Goal: Transaction & Acquisition: Download file/media

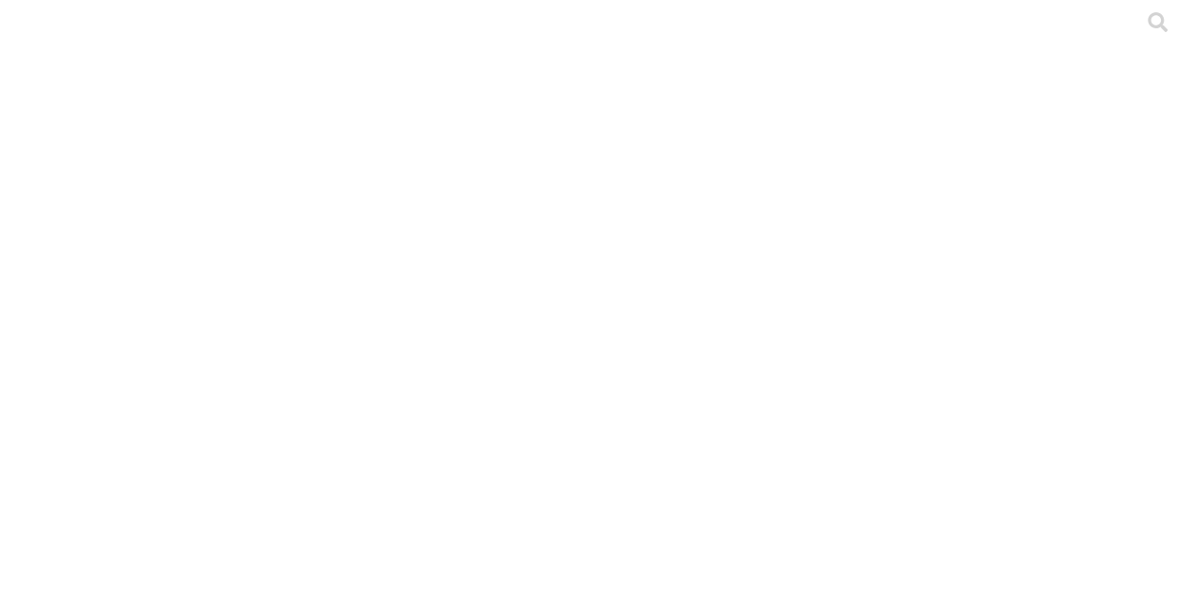
click at [775, 39] on div at bounding box center [604, 297] width 1192 height 595
click at [777, 37] on div at bounding box center [604, 297] width 1192 height 595
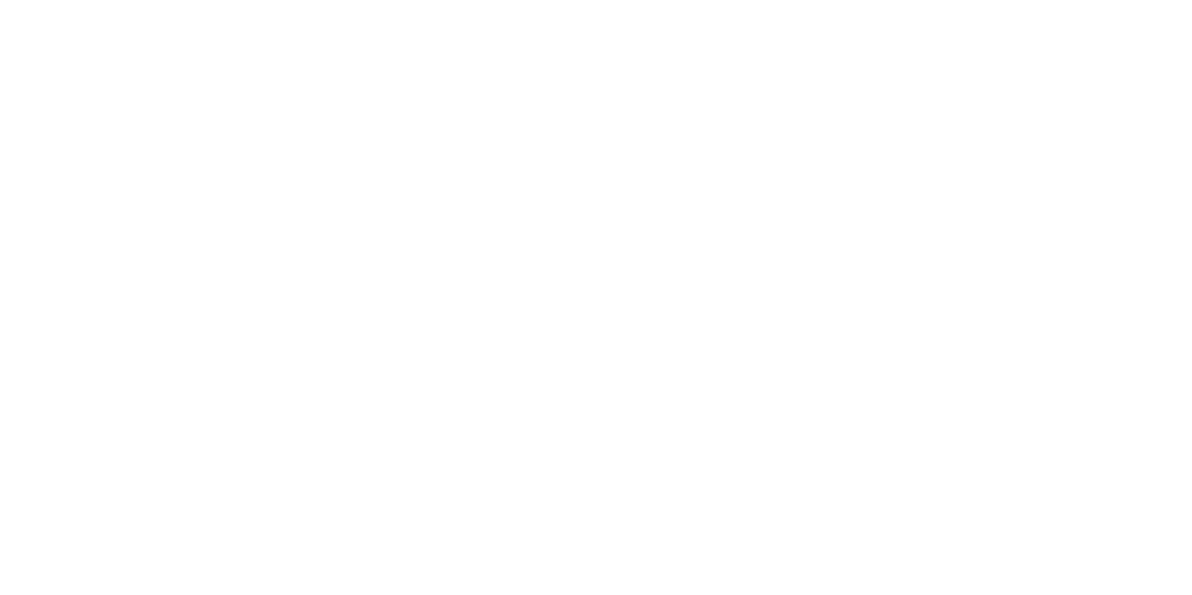
scroll to position [912, 0]
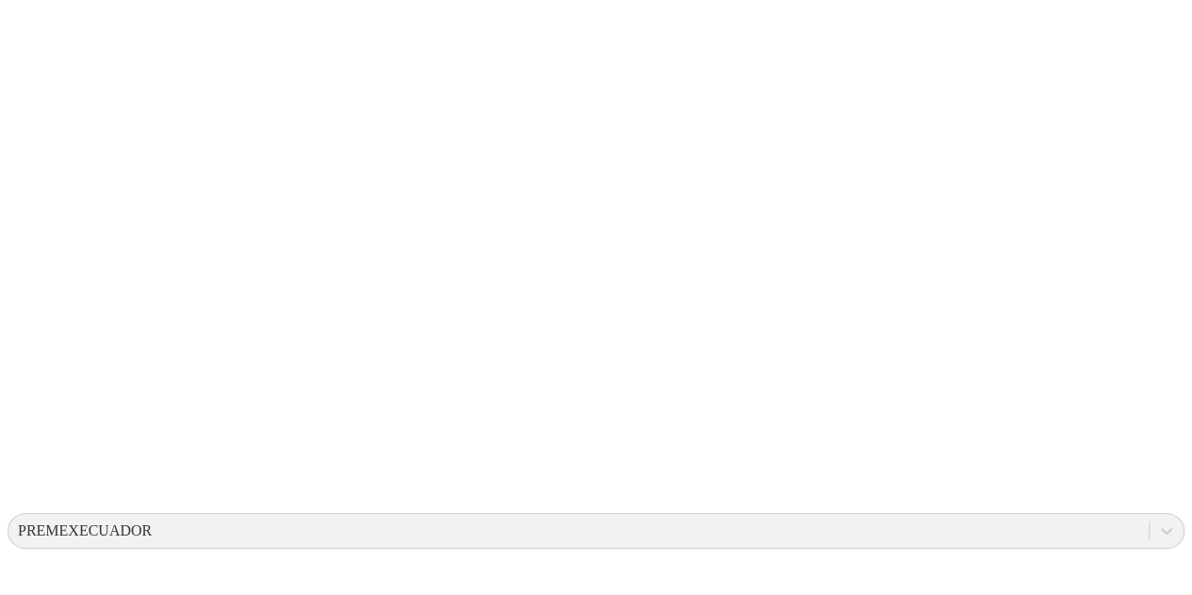
scroll to position [283, 0]
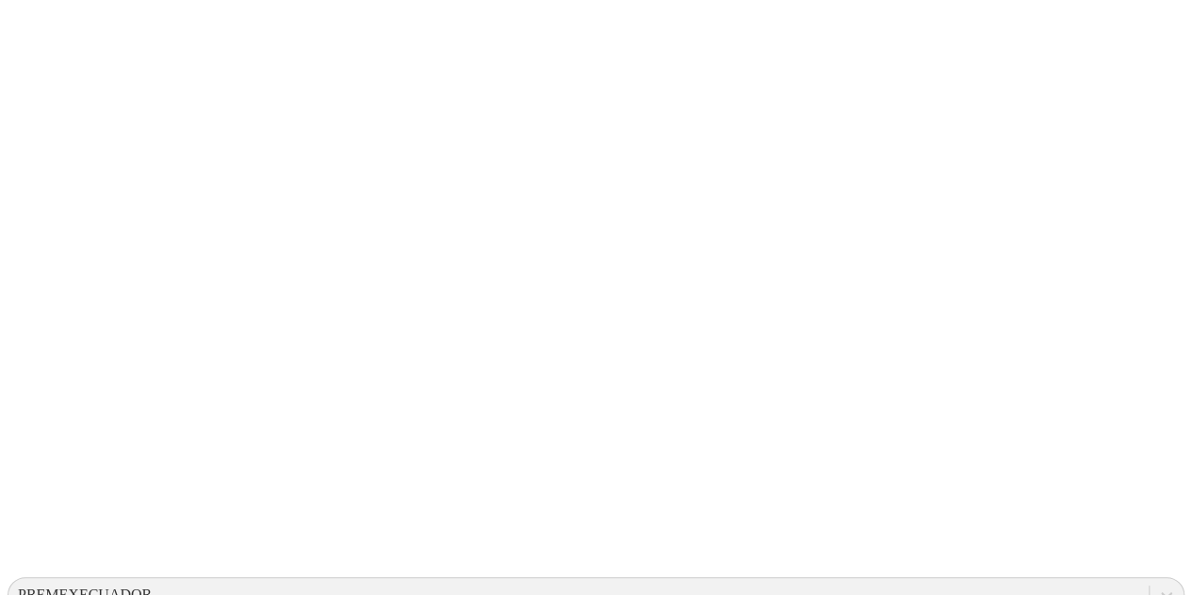
scroll to position [94, 0]
